Goal: Transaction & Acquisition: Book appointment/travel/reservation

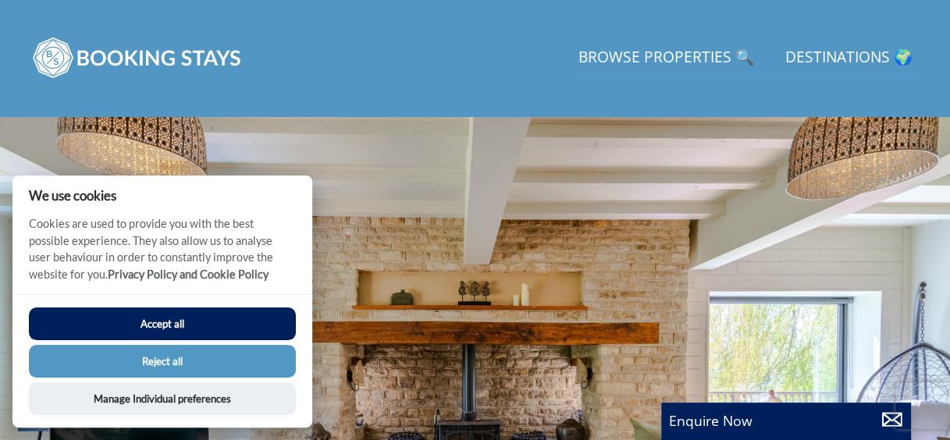
click at [636, 319] on div at bounding box center [475, 382] width 950 height 533
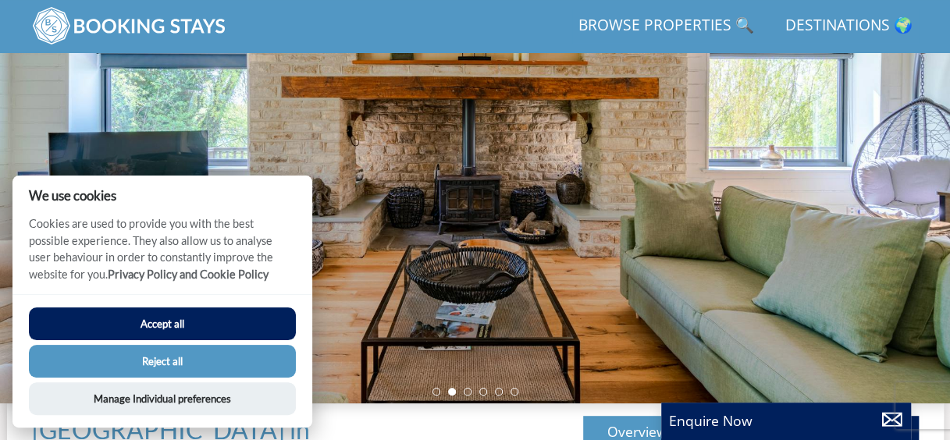
scroll to position [191, 0]
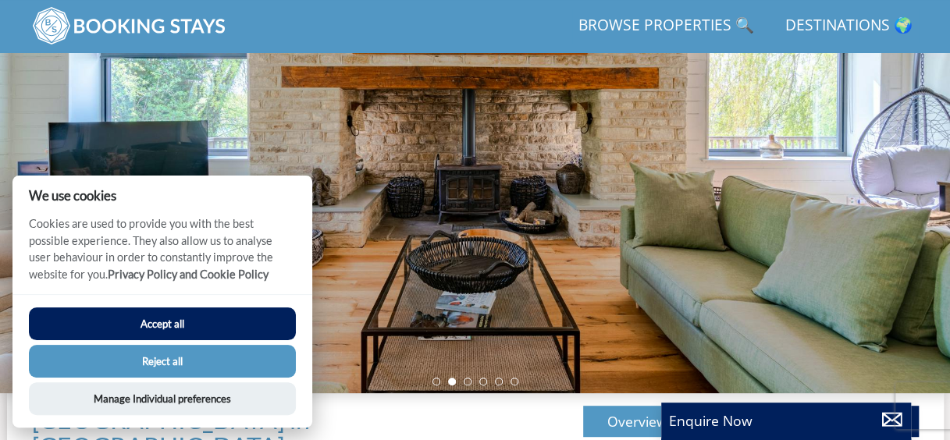
click at [159, 320] on button "Accept all" at bounding box center [162, 324] width 267 height 33
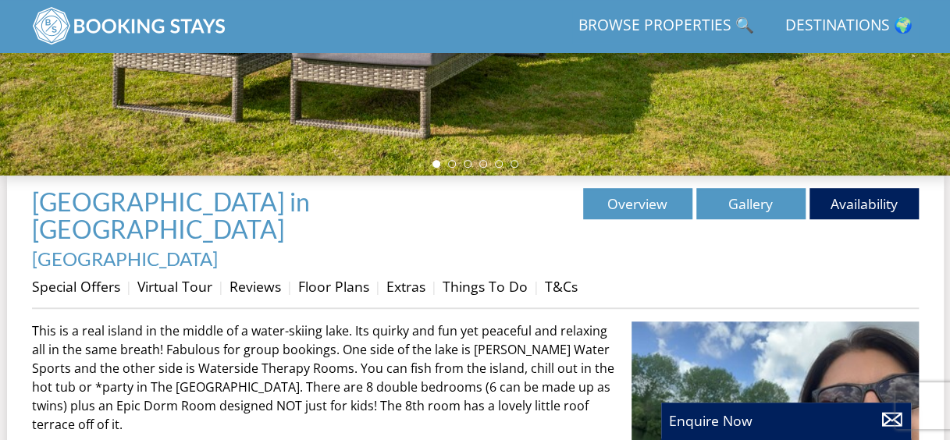
scroll to position [439, 0]
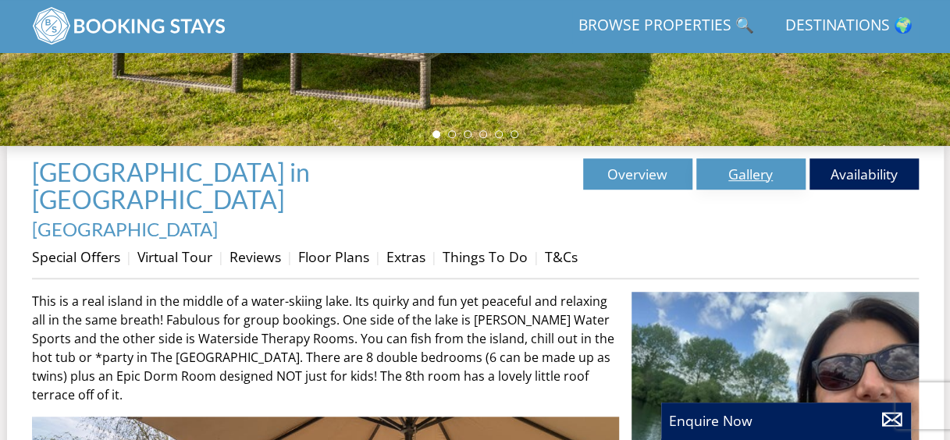
click at [740, 184] on link "Gallery" at bounding box center [750, 174] width 109 height 31
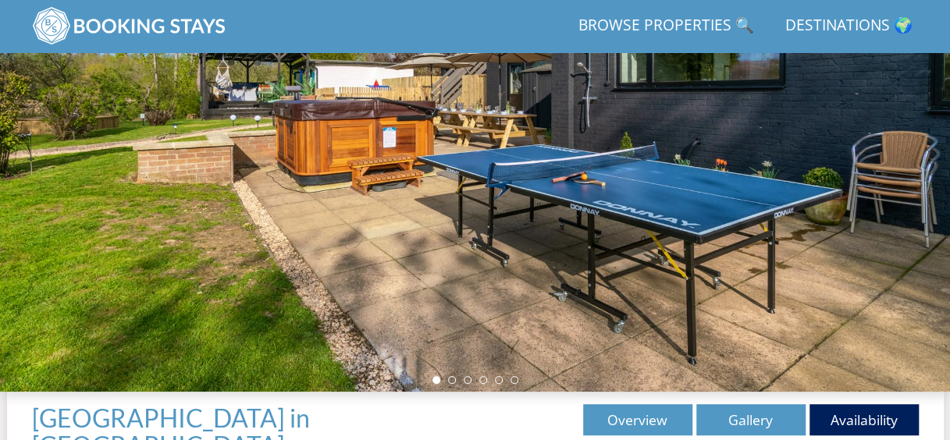
scroll to position [221, 0]
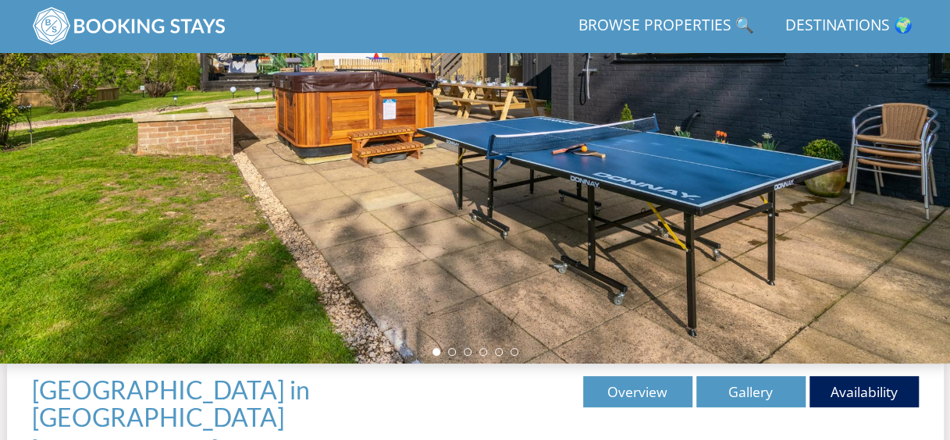
click at [597, 317] on div at bounding box center [475, 97] width 950 height 533
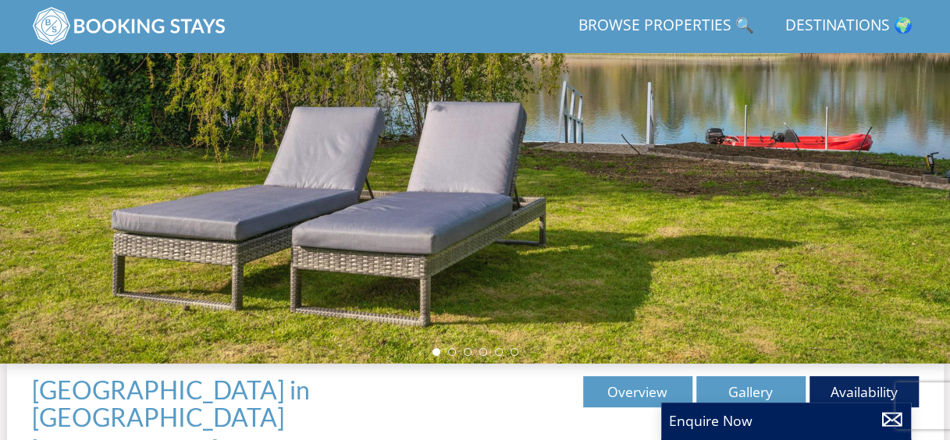
scroll to position [439, 0]
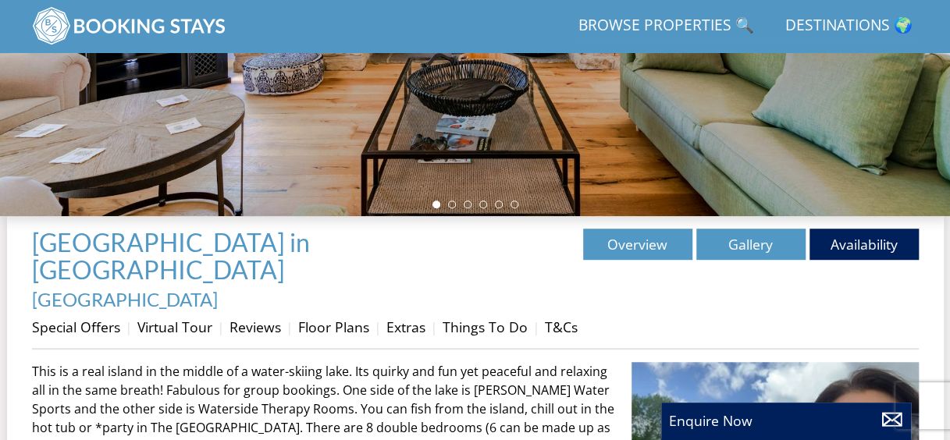
scroll to position [375, 0]
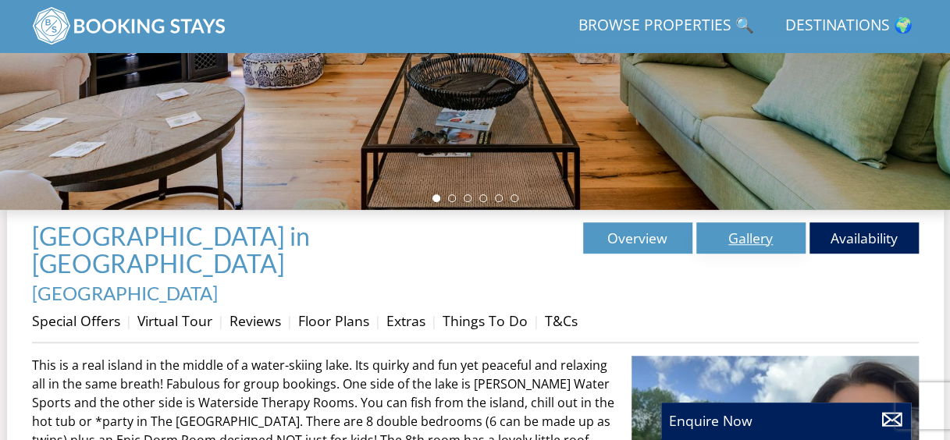
click at [760, 236] on link "Gallery" at bounding box center [750, 238] width 109 height 31
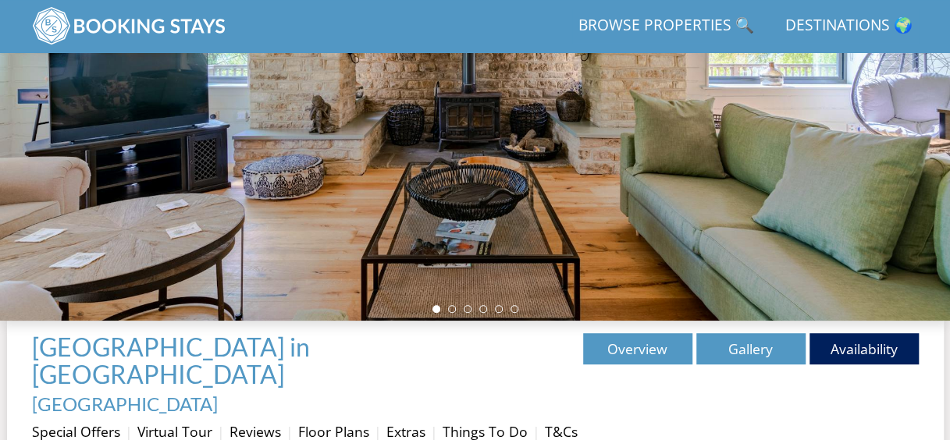
scroll to position [278, 0]
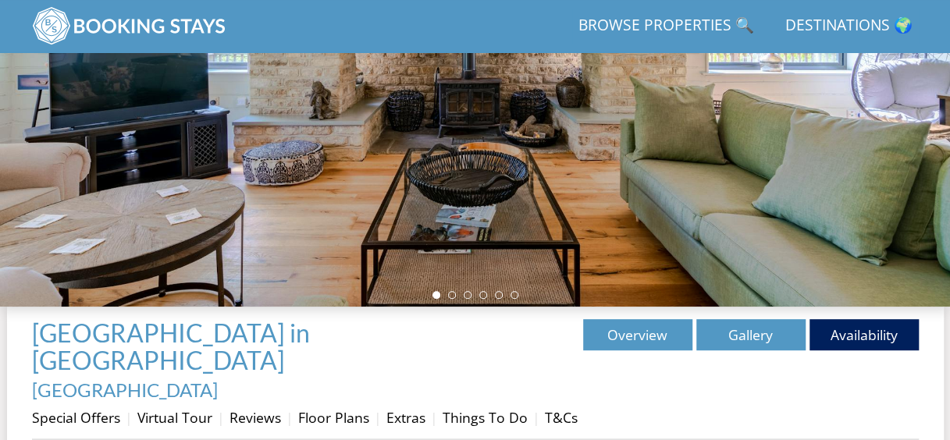
click at [672, 215] on div at bounding box center [475, 40] width 950 height 533
click at [452, 305] on div at bounding box center [475, 40] width 950 height 533
click at [450, 299] on li at bounding box center [452, 295] width 8 height 8
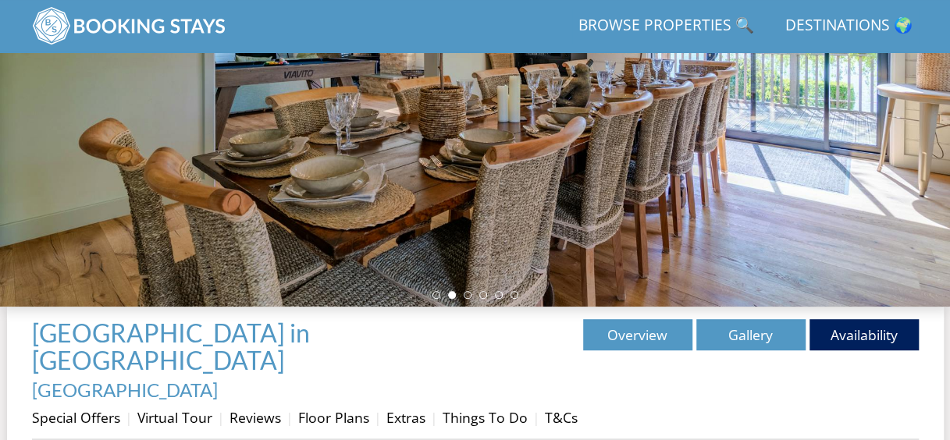
click at [450, 299] on li at bounding box center [452, 295] width 8 height 8
click at [735, 335] on link "Gallery" at bounding box center [750, 334] width 109 height 31
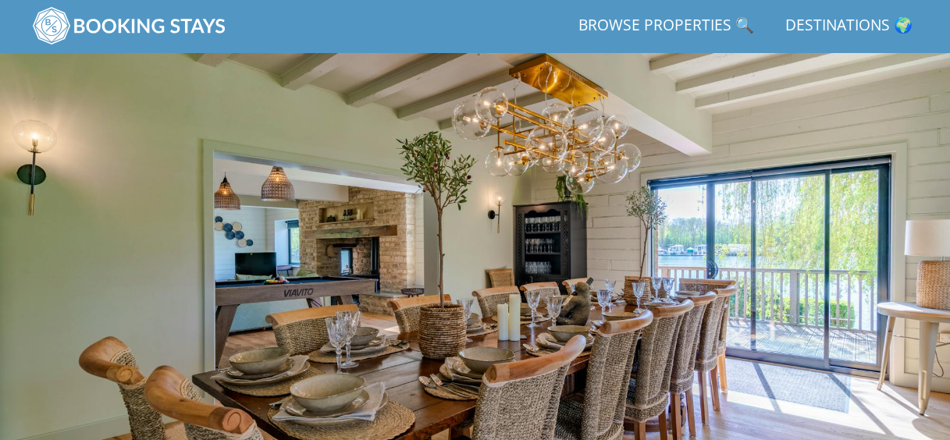
scroll to position [0, 0]
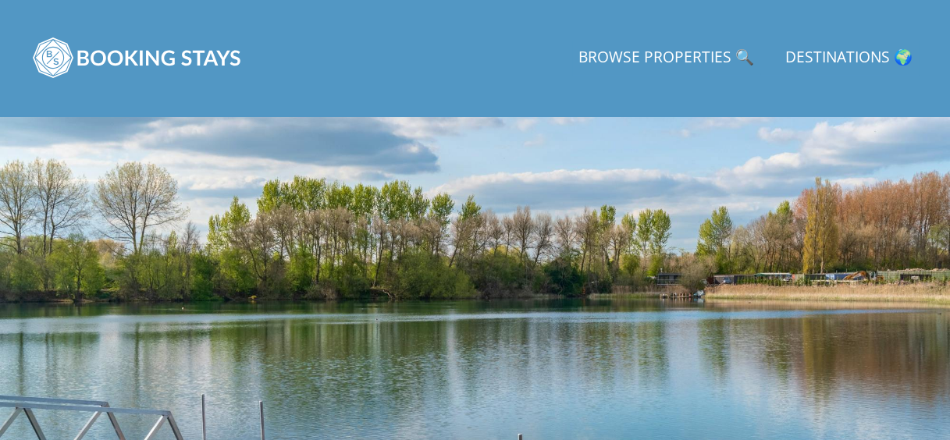
click at [710, 53] on link "Browse Properties 🔍" at bounding box center [666, 58] width 188 height 35
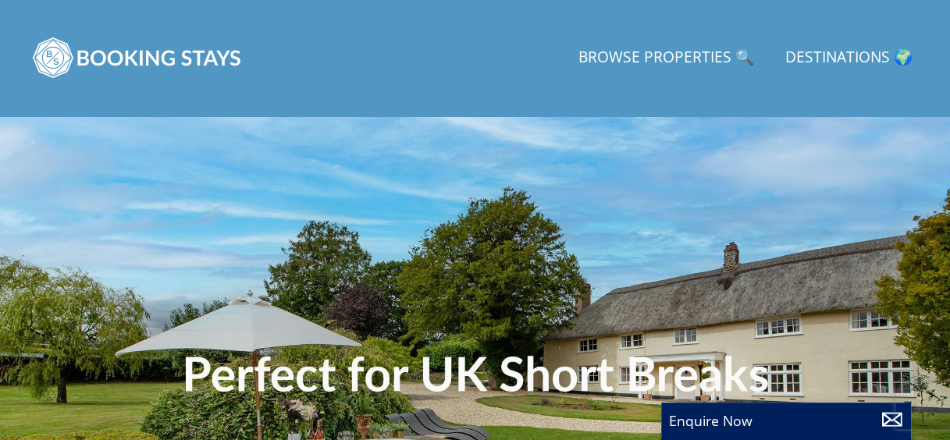
click at [589, 297] on div at bounding box center [475, 382] width 950 height 533
click at [522, 280] on div at bounding box center [475, 382] width 950 height 533
click at [372, 242] on div at bounding box center [475, 382] width 950 height 533
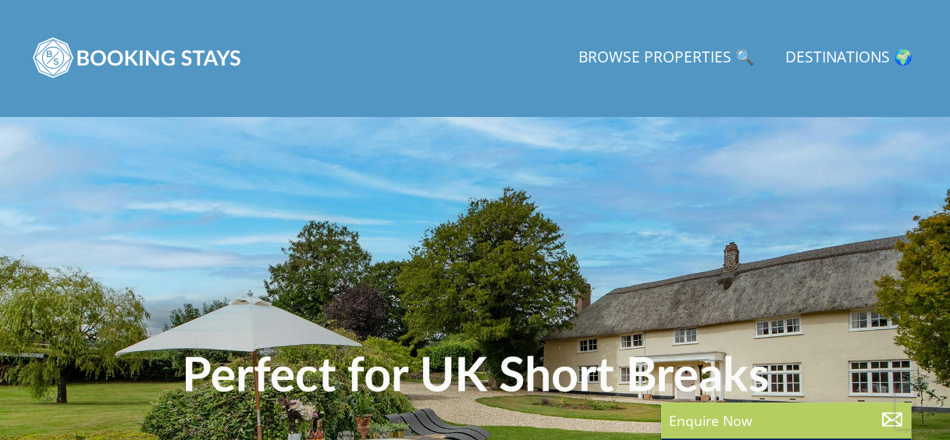
click at [726, 419] on p "Enquire Now" at bounding box center [786, 421] width 234 height 20
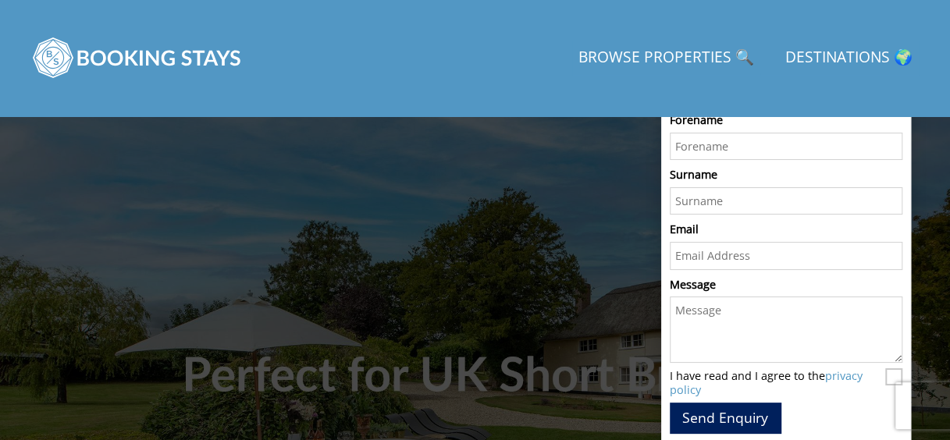
click at [347, 207] on div at bounding box center [475, 382] width 950 height 533
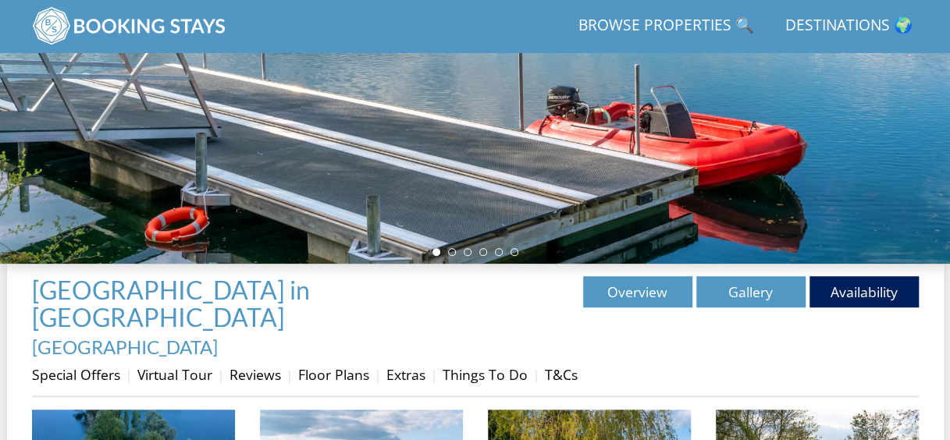
scroll to position [352, 0]
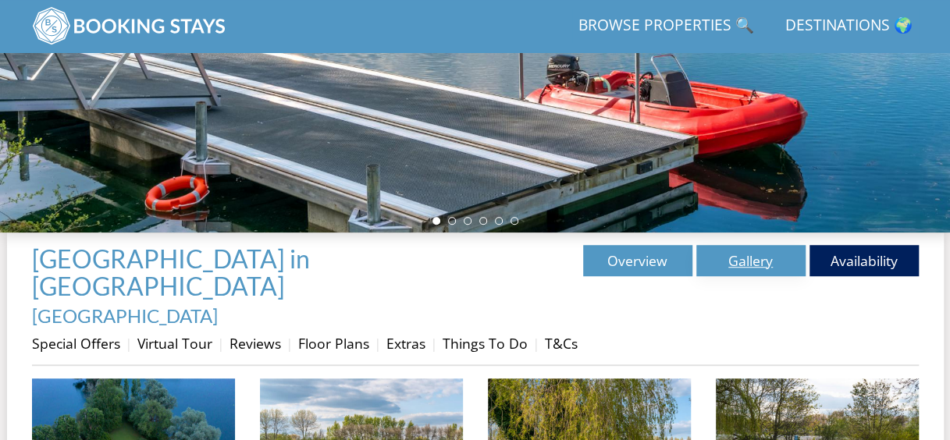
click at [759, 258] on link "Gallery" at bounding box center [750, 260] width 109 height 31
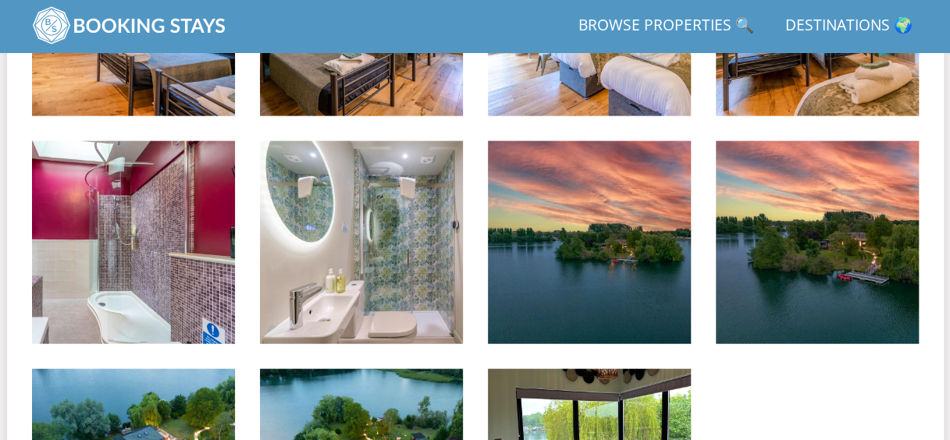
scroll to position [4497, 0]
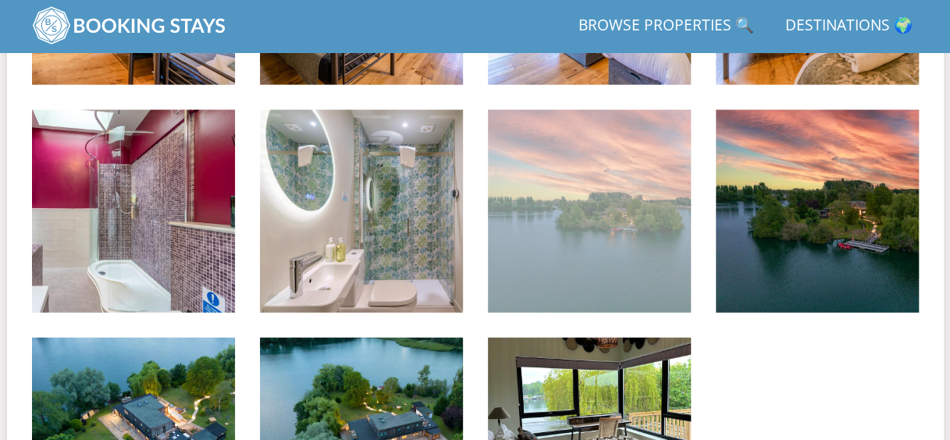
click at [615, 176] on img at bounding box center [589, 211] width 203 height 203
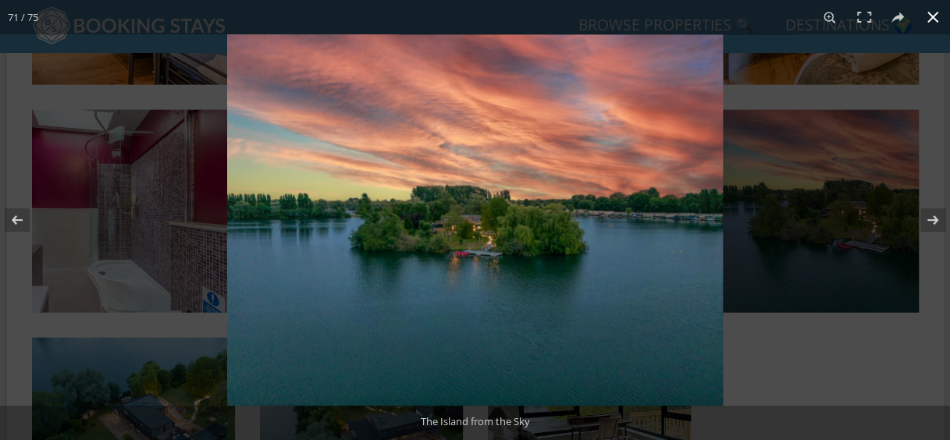
click at [804, 179] on div at bounding box center [702, 254] width 950 height 440
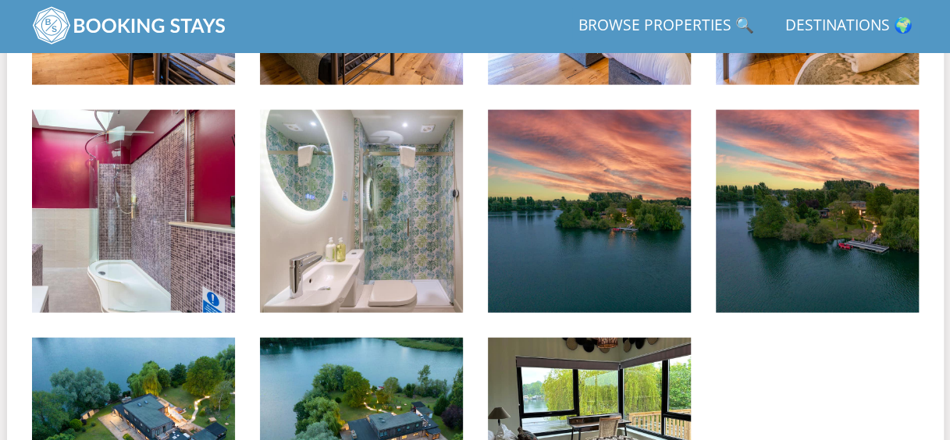
click at [804, 179] on img at bounding box center [817, 211] width 203 height 203
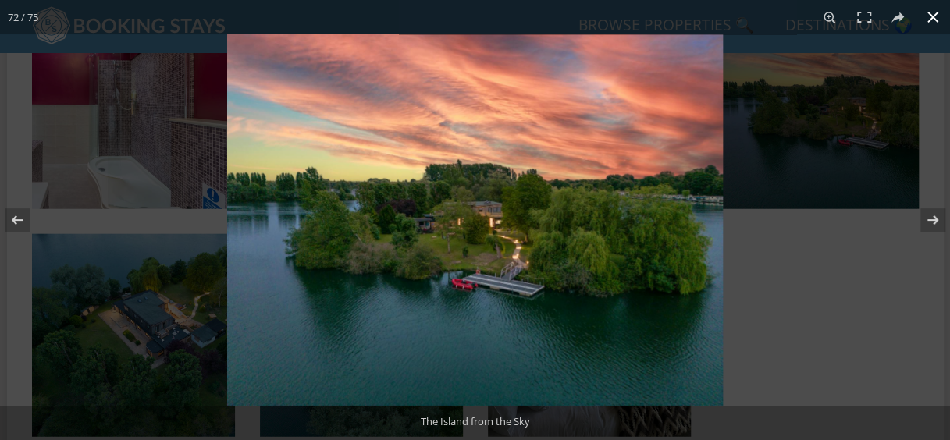
scroll to position [4663, 0]
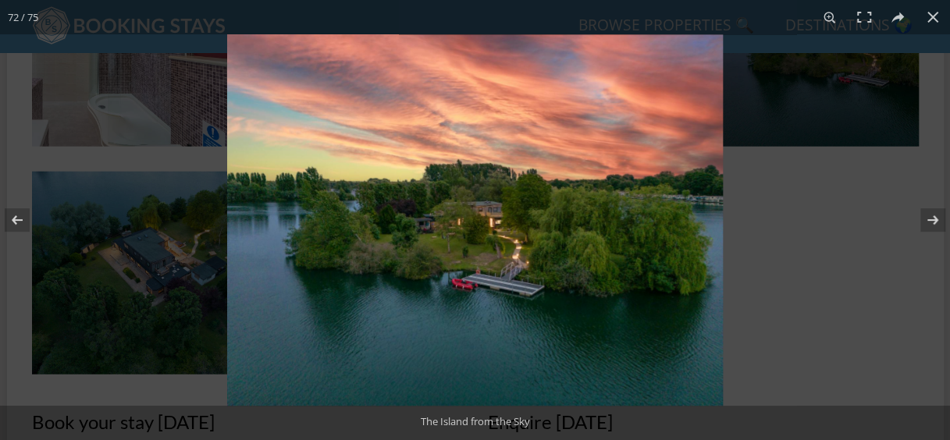
click at [716, 42] on img at bounding box center [475, 220] width 496 height 372
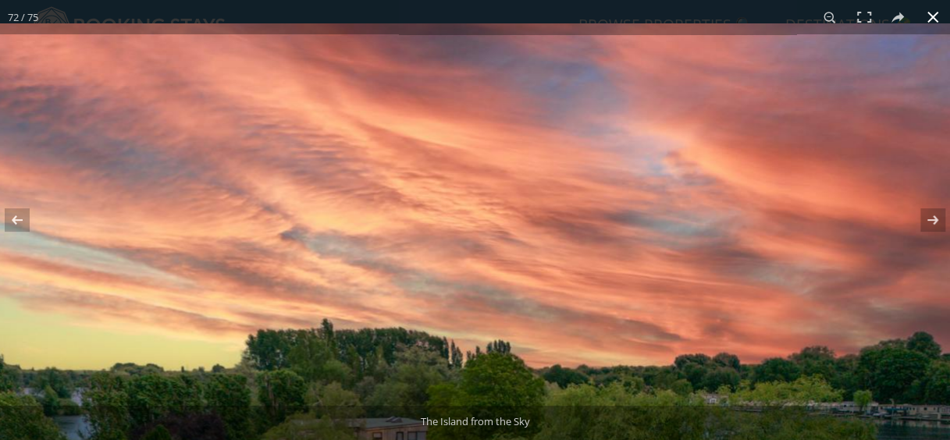
click at [919, 25] on button at bounding box center [933, 17] width 34 height 34
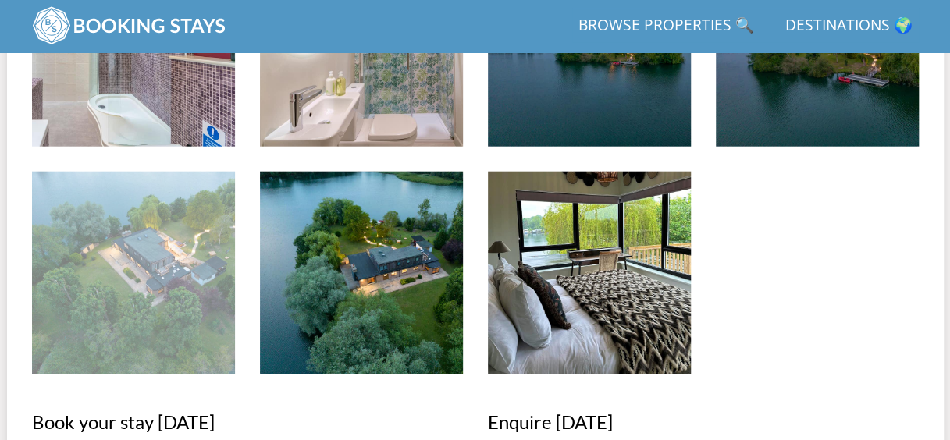
click at [142, 234] on img at bounding box center [133, 273] width 203 height 203
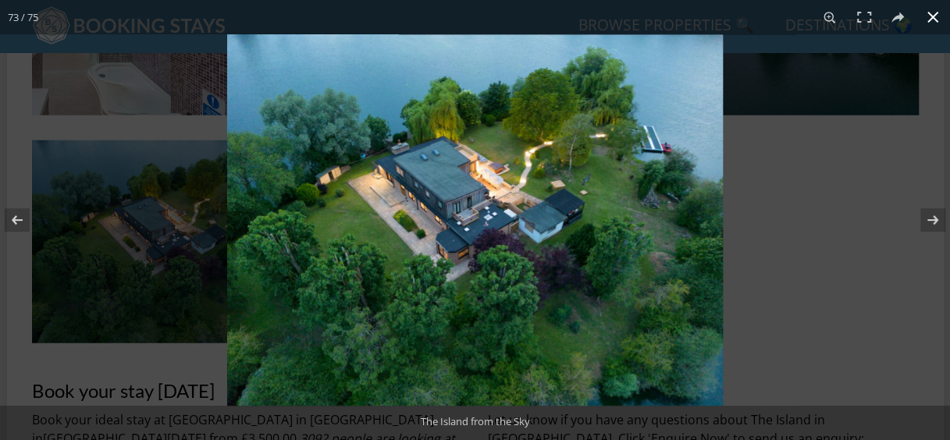
scroll to position [4819, 0]
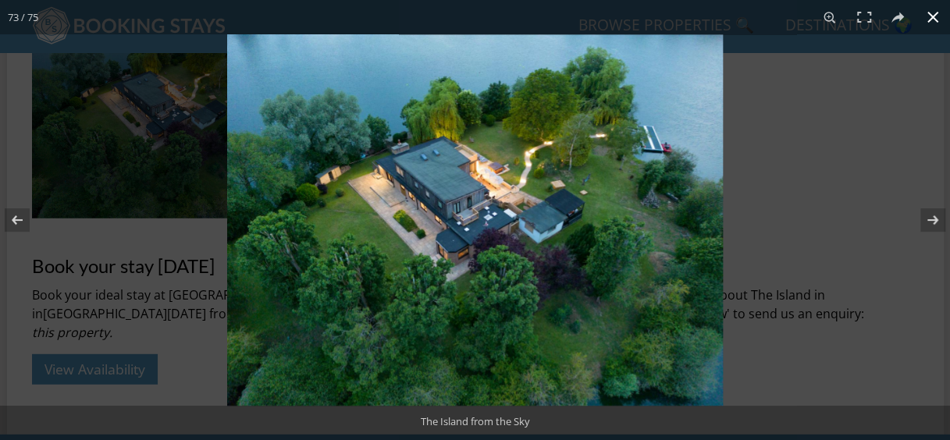
click at [926, 16] on button at bounding box center [933, 17] width 34 height 34
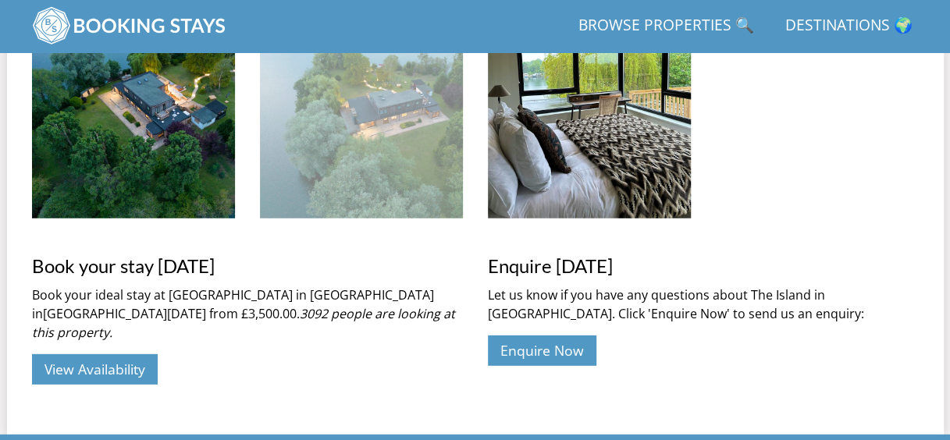
click at [451, 98] on img at bounding box center [361, 117] width 203 height 203
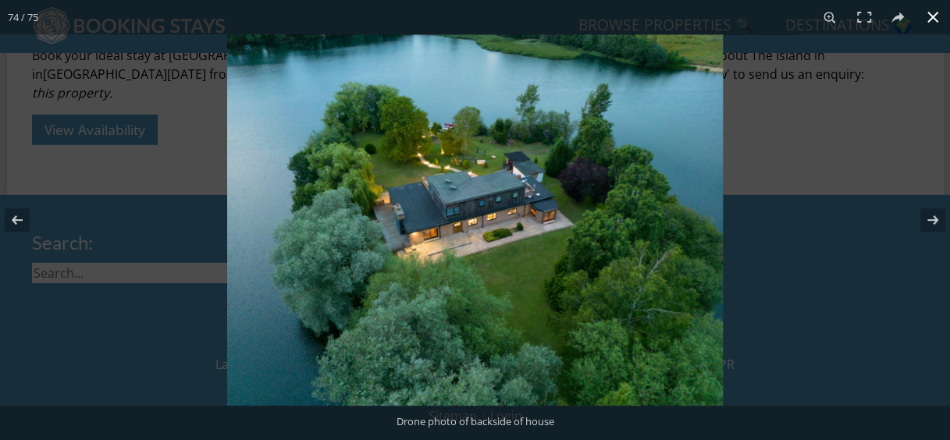
scroll to position [5065, 0]
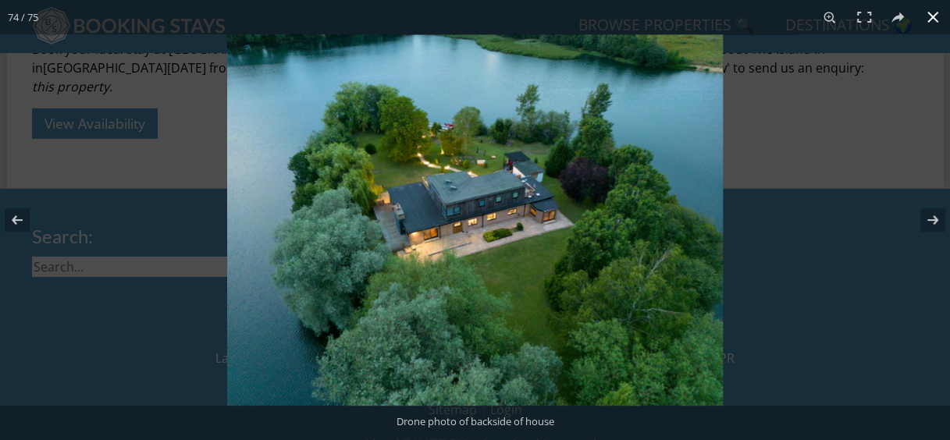
click at [928, 14] on button at bounding box center [933, 17] width 34 height 34
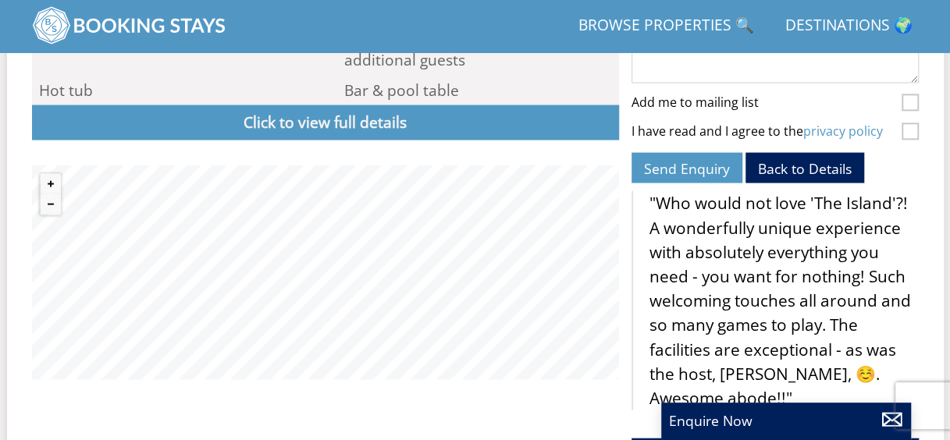
scroll to position [1436, 0]
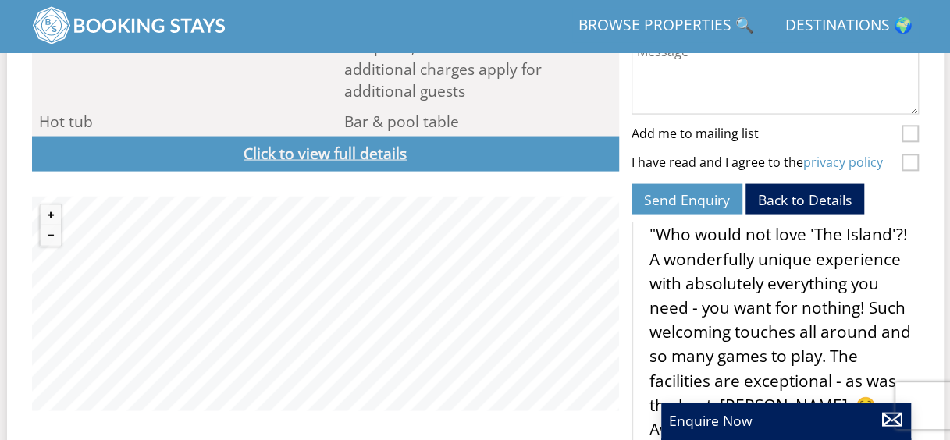
click at [345, 137] on link "Click to view full details" at bounding box center [325, 154] width 587 height 35
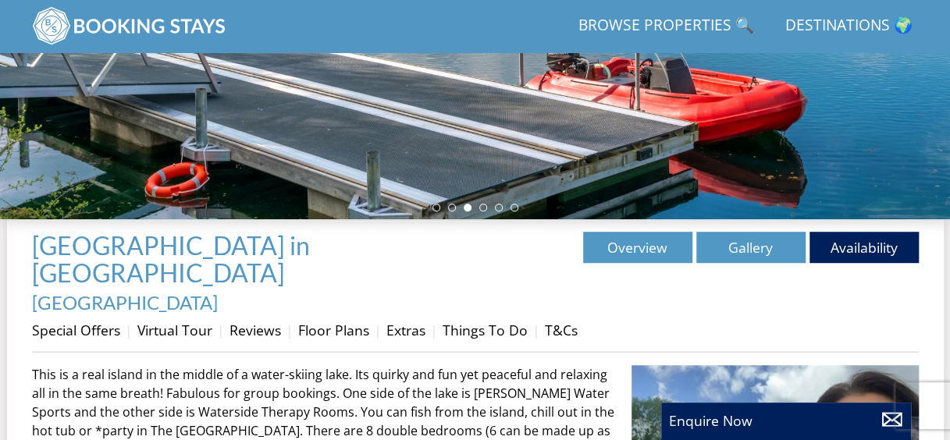
scroll to position [370, 0]
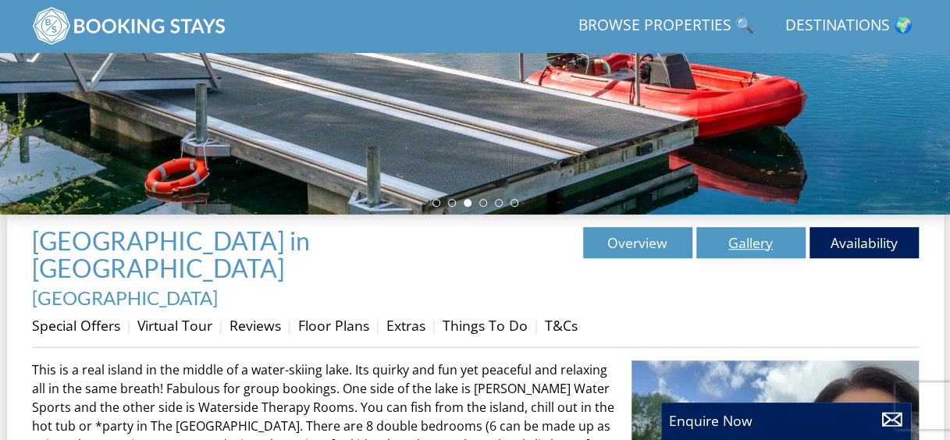
click at [768, 247] on link "Gallery" at bounding box center [750, 242] width 109 height 31
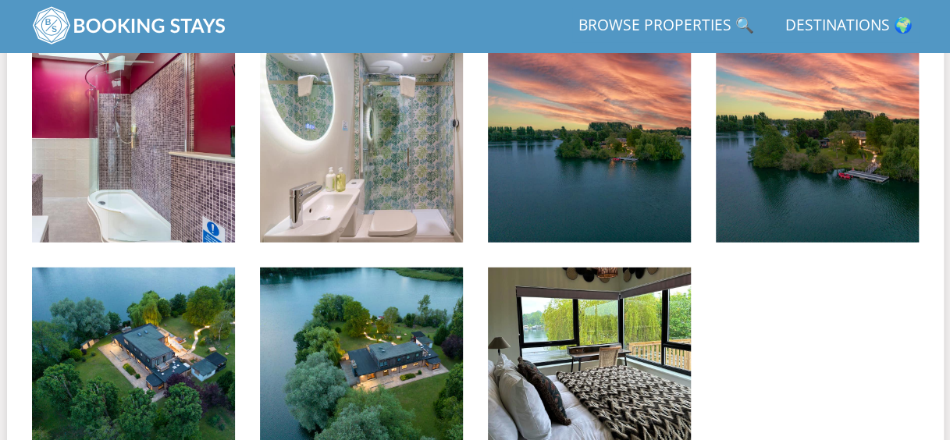
scroll to position [4574, 0]
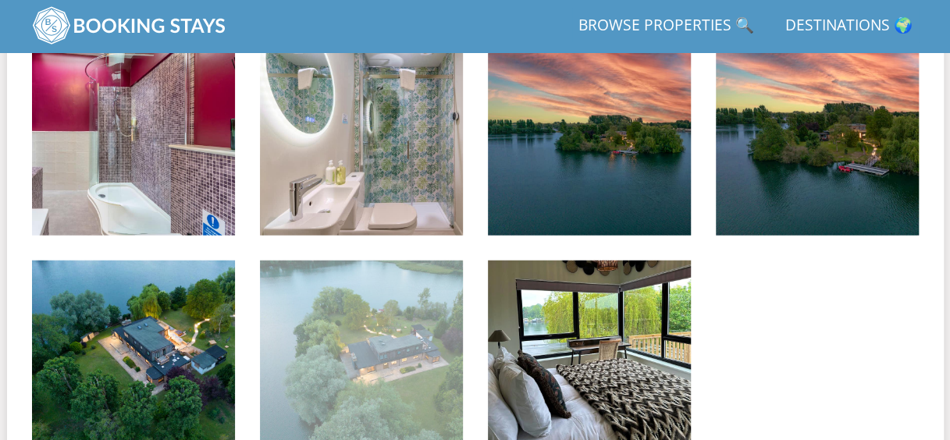
click at [411, 364] on img at bounding box center [361, 362] width 203 height 203
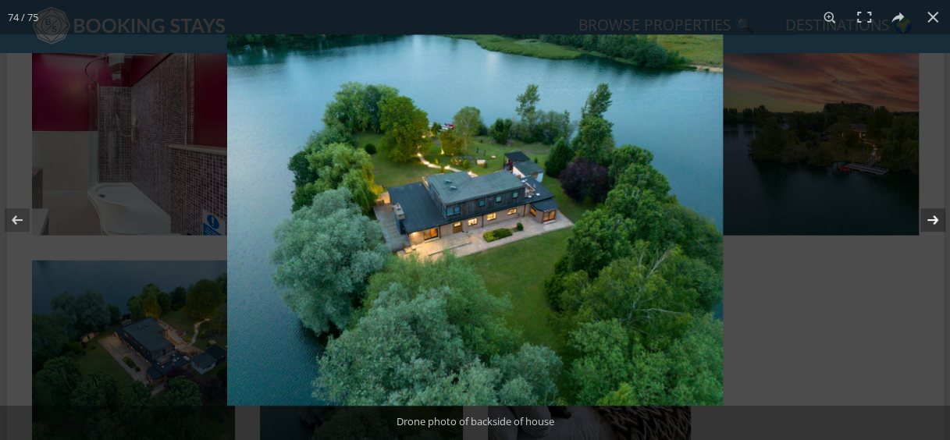
click at [928, 217] on button at bounding box center [923, 220] width 55 height 78
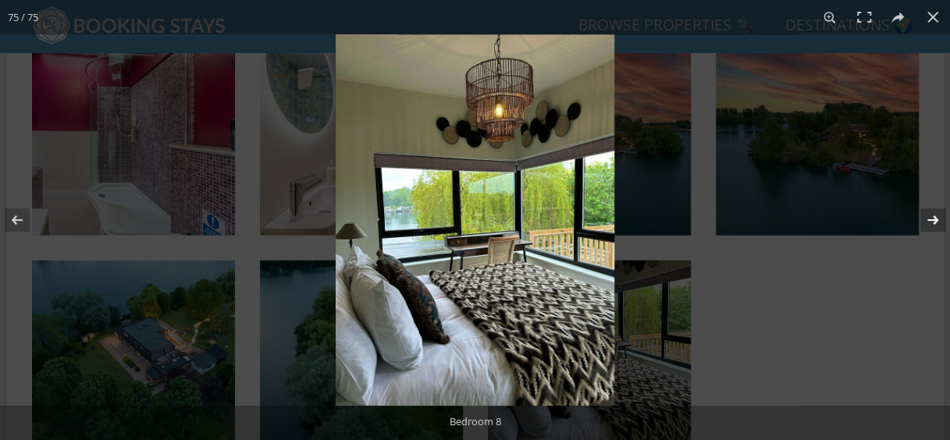
click at [930, 225] on button at bounding box center [923, 220] width 55 height 78
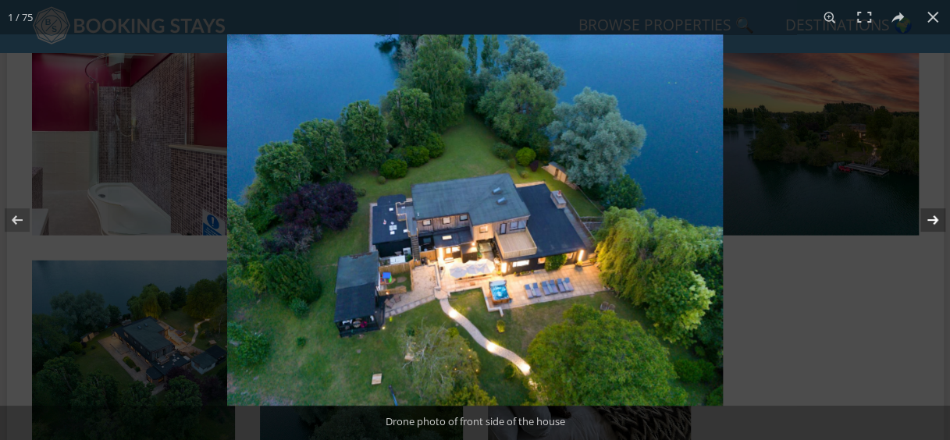
click at [930, 230] on button at bounding box center [923, 220] width 55 height 78
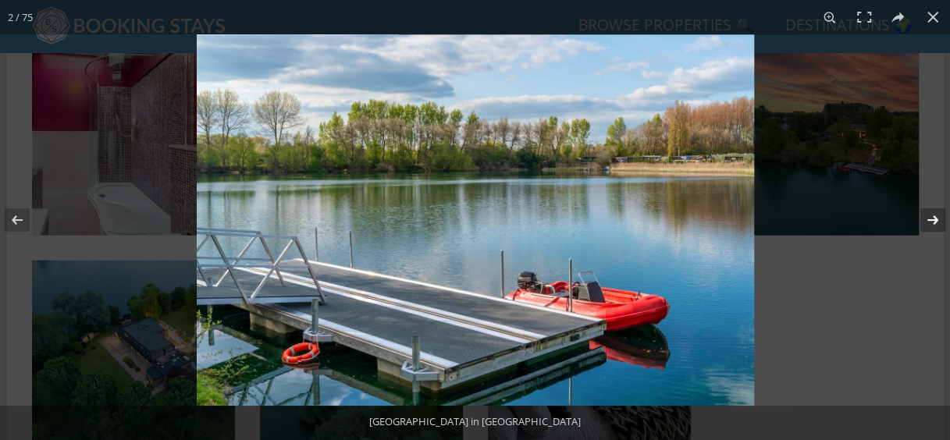
click at [930, 230] on button at bounding box center [923, 220] width 55 height 78
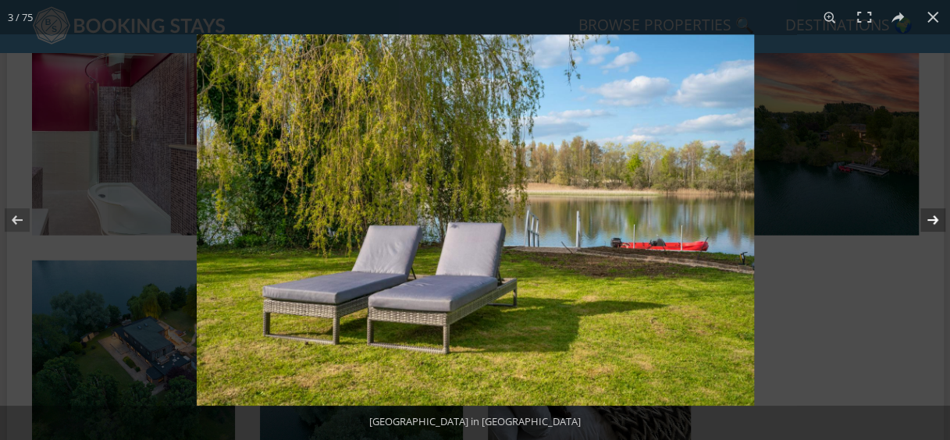
click at [930, 230] on button at bounding box center [923, 220] width 55 height 78
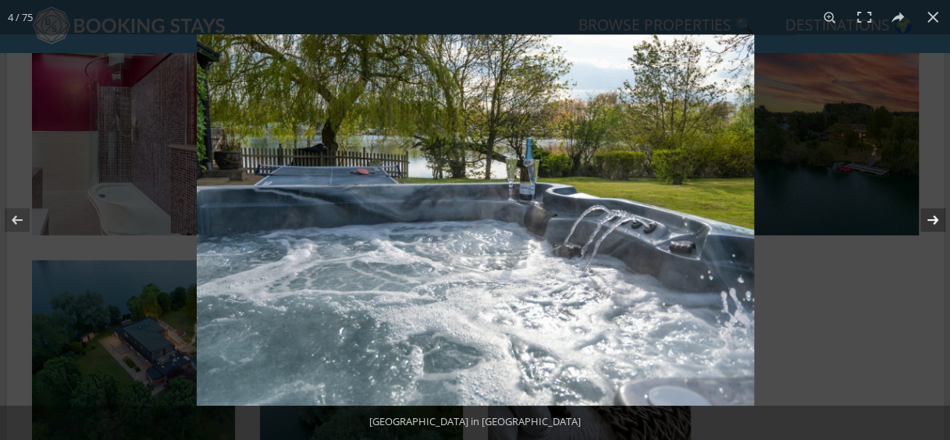
click at [930, 230] on button at bounding box center [923, 220] width 55 height 78
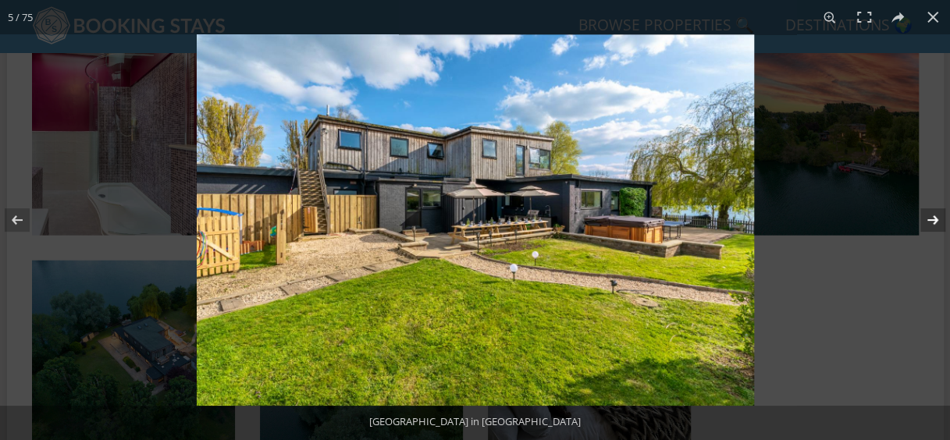
click at [930, 230] on button at bounding box center [923, 220] width 55 height 78
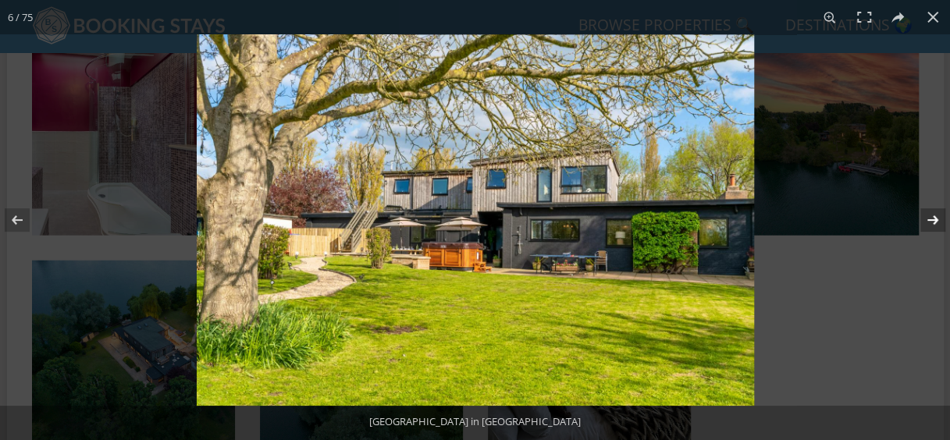
click at [930, 230] on button at bounding box center [923, 220] width 55 height 78
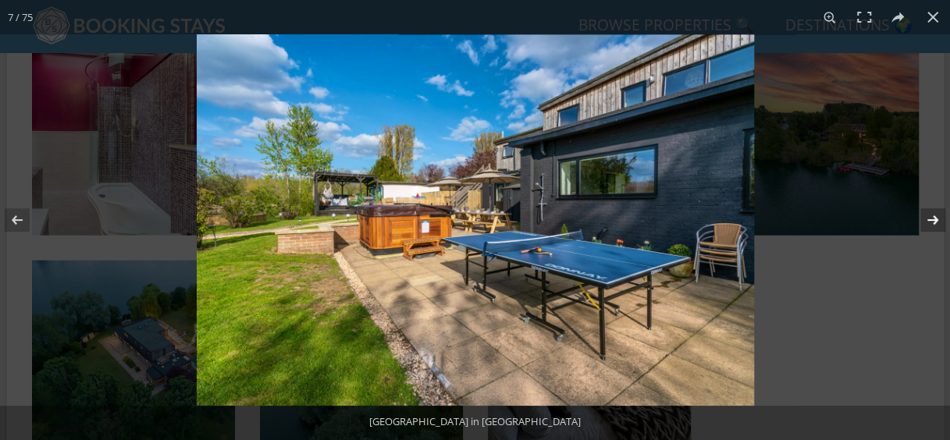
click at [930, 230] on button at bounding box center [923, 220] width 55 height 78
